Goal: Task Accomplishment & Management: Manage account settings

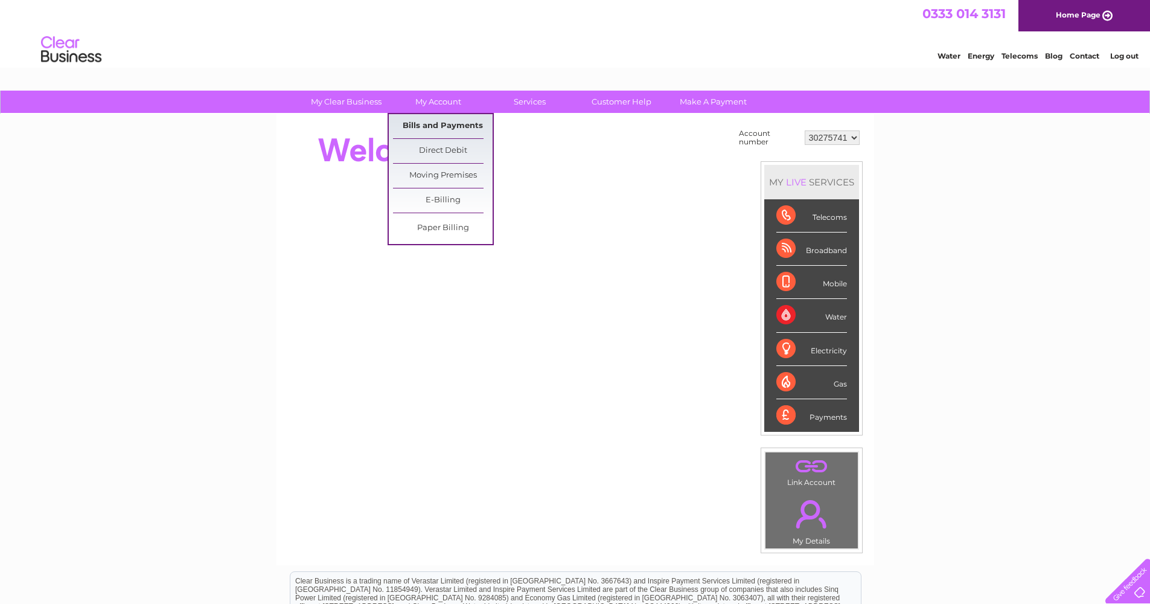
click at [454, 124] on link "Bills and Payments" at bounding box center [443, 126] width 100 height 24
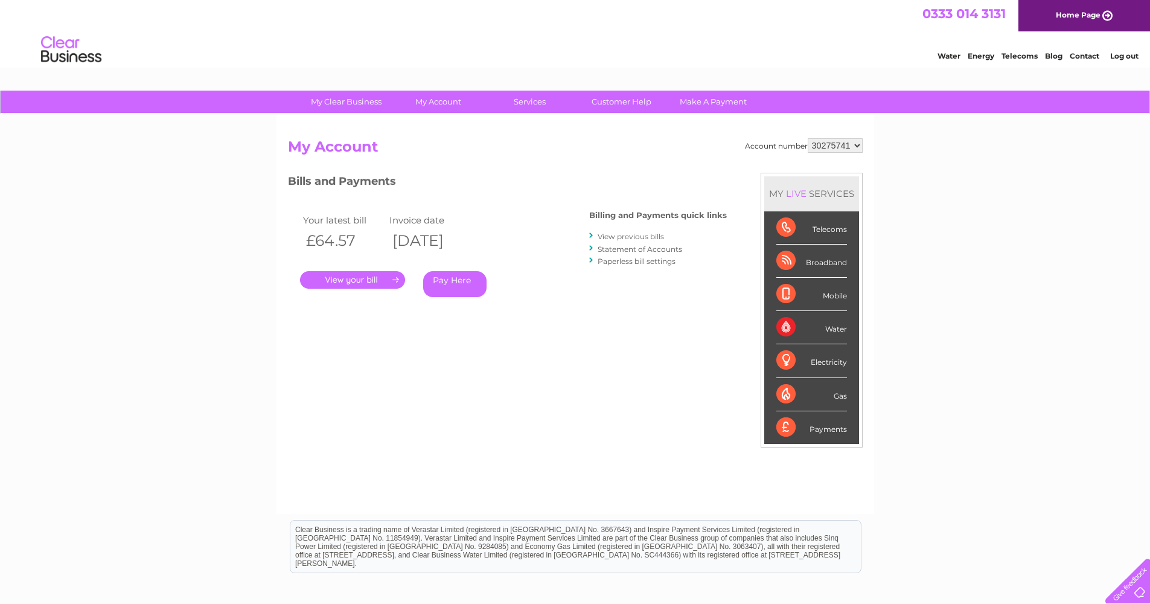
click at [641, 234] on link "View previous bills" at bounding box center [631, 236] width 66 height 9
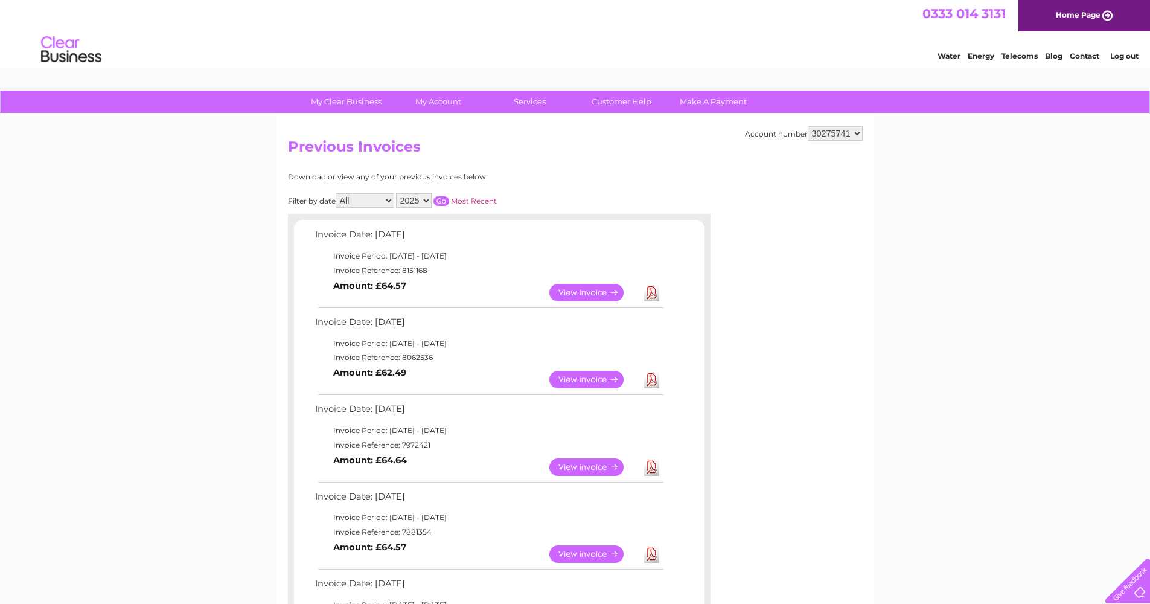
click at [594, 287] on link "View" at bounding box center [594, 293] width 89 height 18
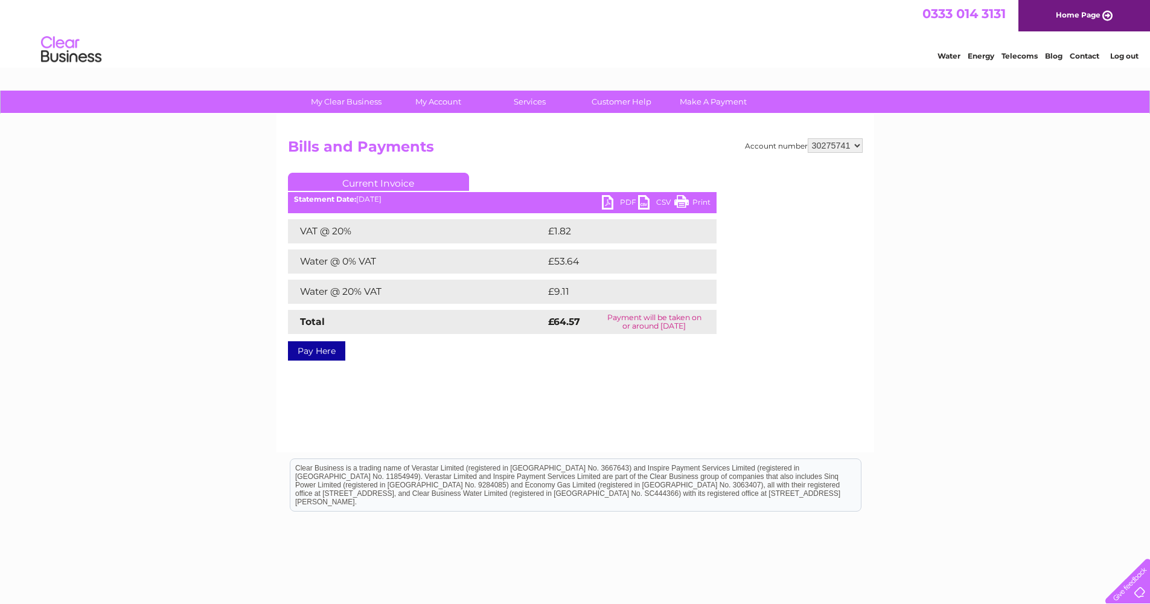
click at [1125, 54] on link "Log out" at bounding box center [1125, 55] width 28 height 9
